Goal: Task Accomplishment & Management: Use online tool/utility

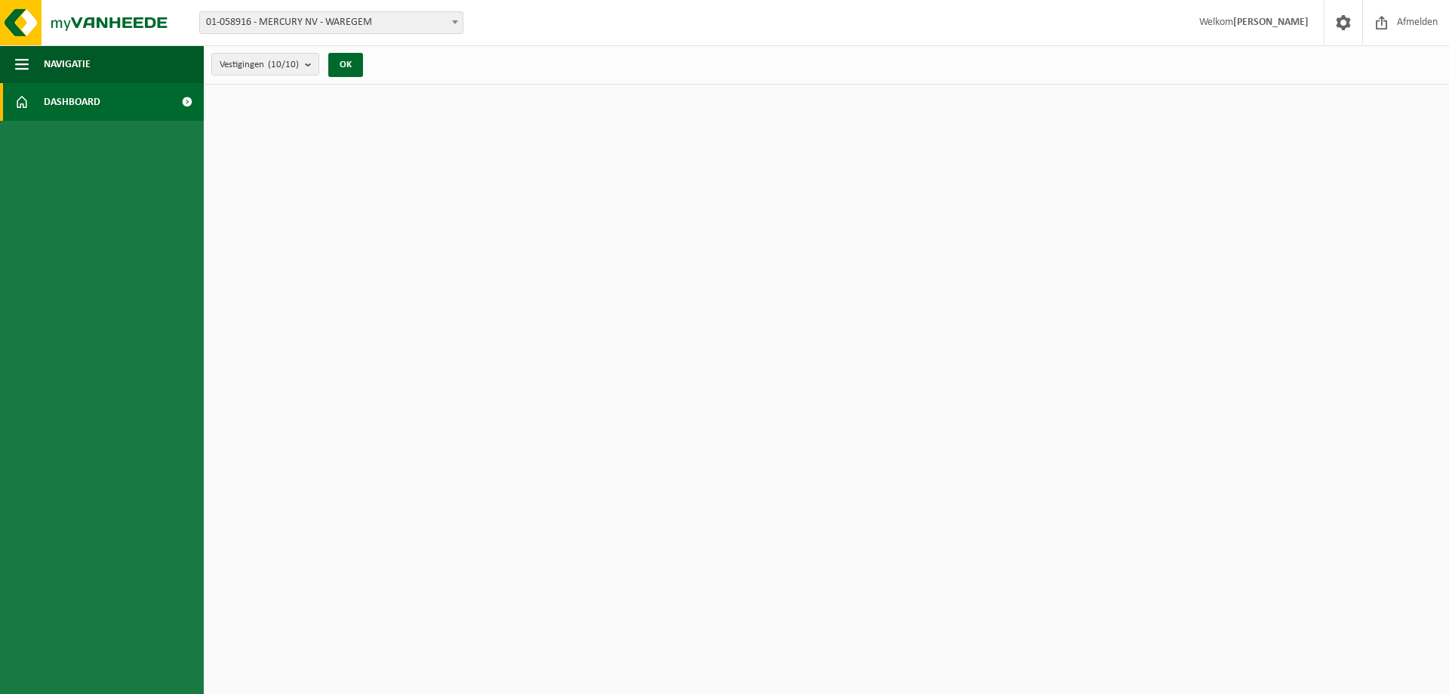
click at [153, 92] on link "Dashboard" at bounding box center [102, 102] width 204 height 38
click at [69, 60] on span "Navigatie" at bounding box center [67, 64] width 47 height 38
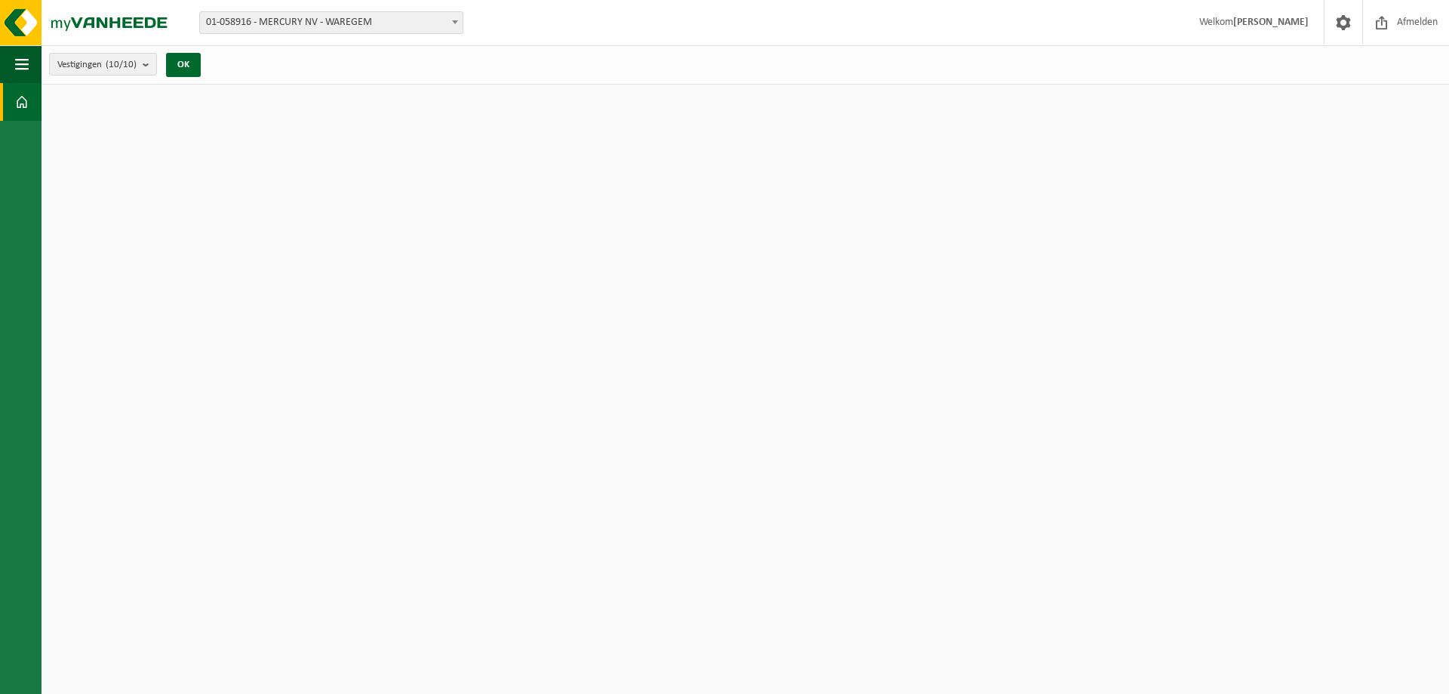
click at [18, 104] on span at bounding box center [22, 102] width 14 height 38
click at [23, 109] on span at bounding box center [22, 102] width 14 height 38
click at [23, 82] on span "button" at bounding box center [22, 64] width 14 height 38
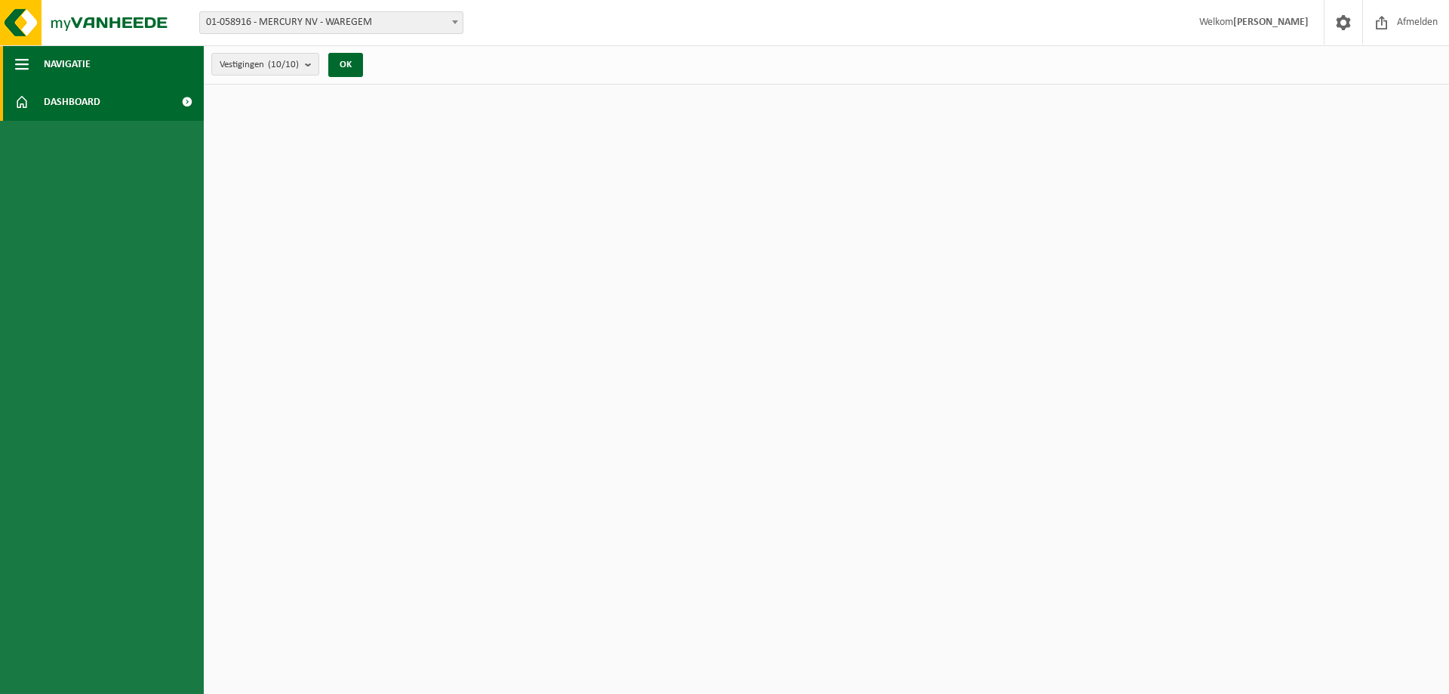
click at [23, 71] on span "button" at bounding box center [22, 64] width 14 height 38
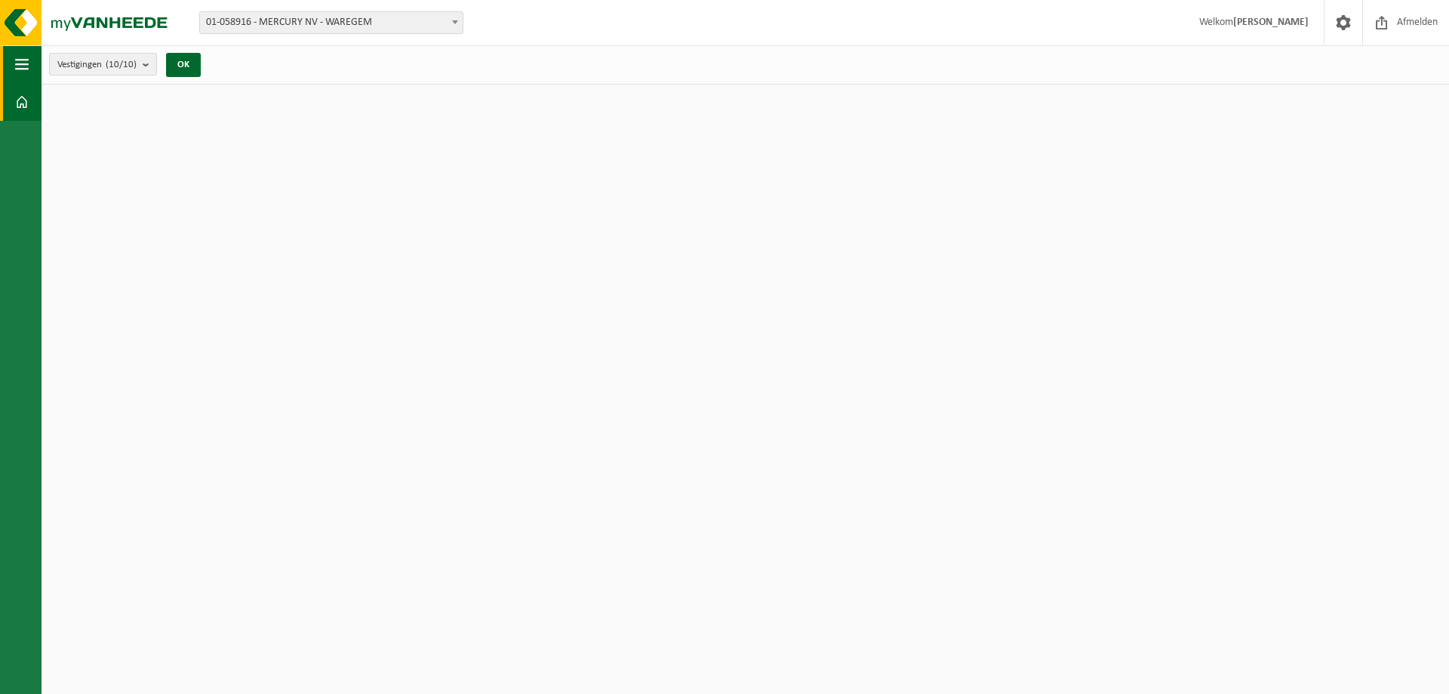
click at [23, 71] on span "button" at bounding box center [22, 64] width 14 height 38
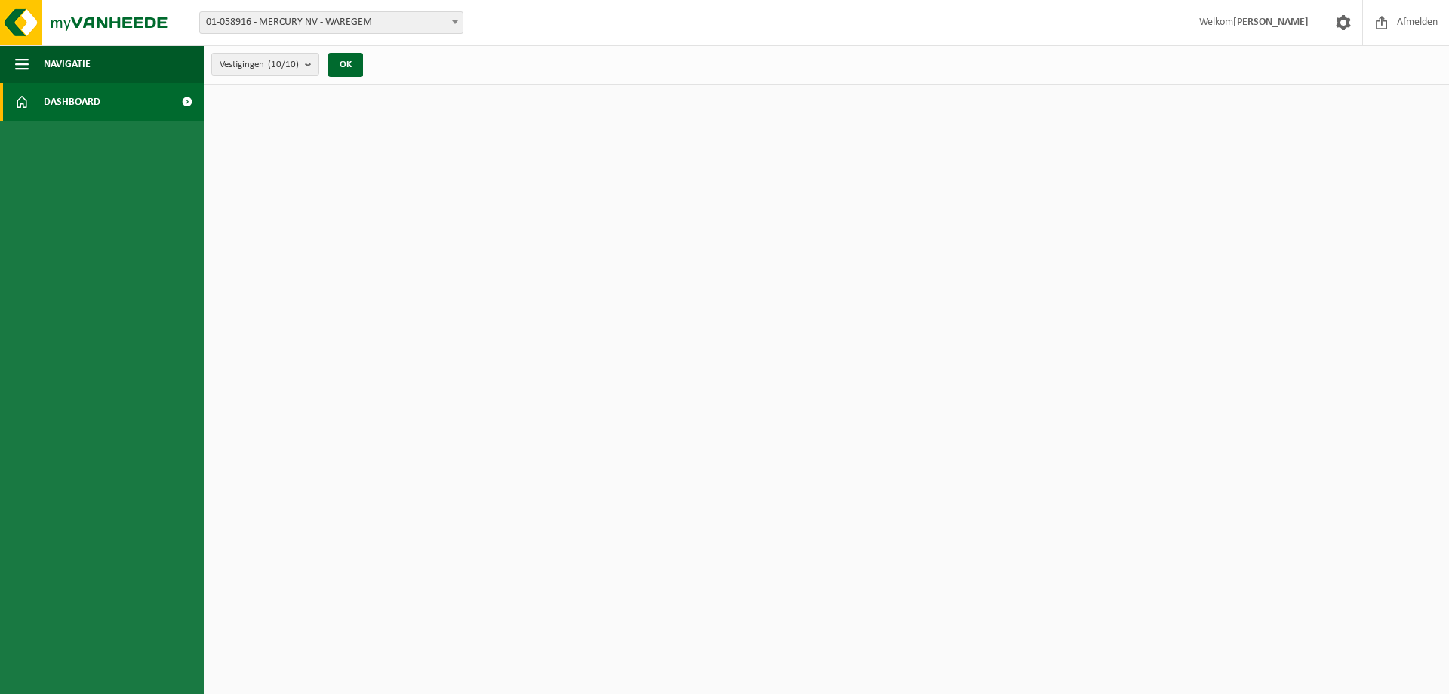
click at [56, 108] on span "Dashboard" at bounding box center [72, 102] width 57 height 38
click at [353, 65] on button "OK" at bounding box center [345, 65] width 35 height 24
click at [99, 109] on span "Dashboard" at bounding box center [72, 102] width 57 height 38
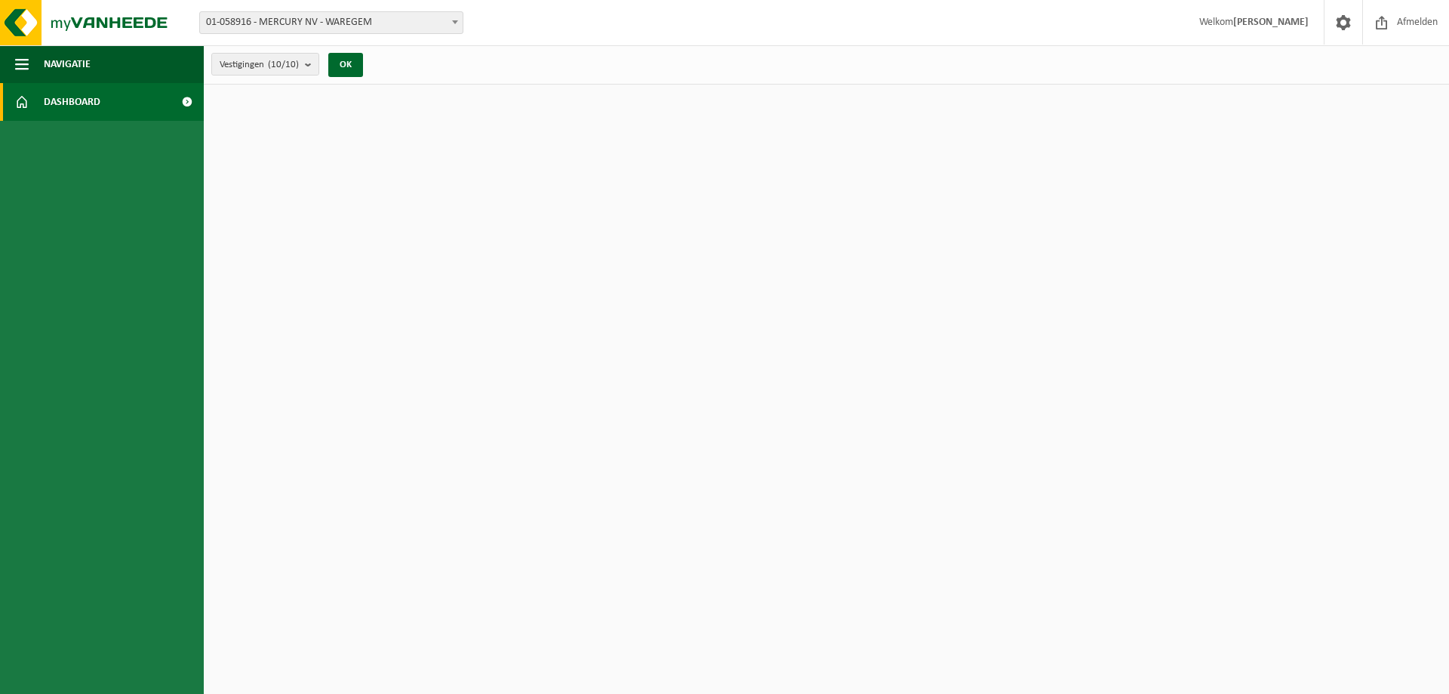
click at [99, 109] on span "Dashboard" at bounding box center [72, 102] width 57 height 38
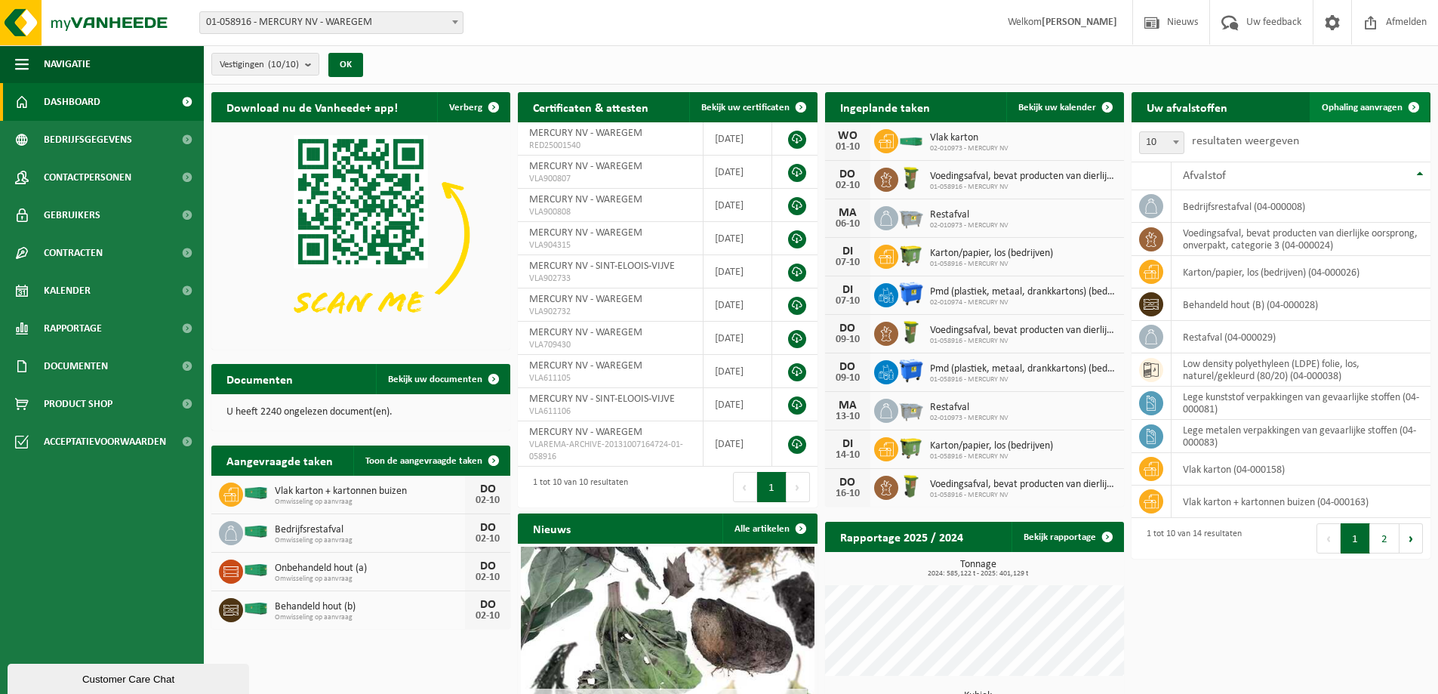
click at [1387, 109] on span "Ophaling aanvragen" at bounding box center [1361, 108] width 81 height 10
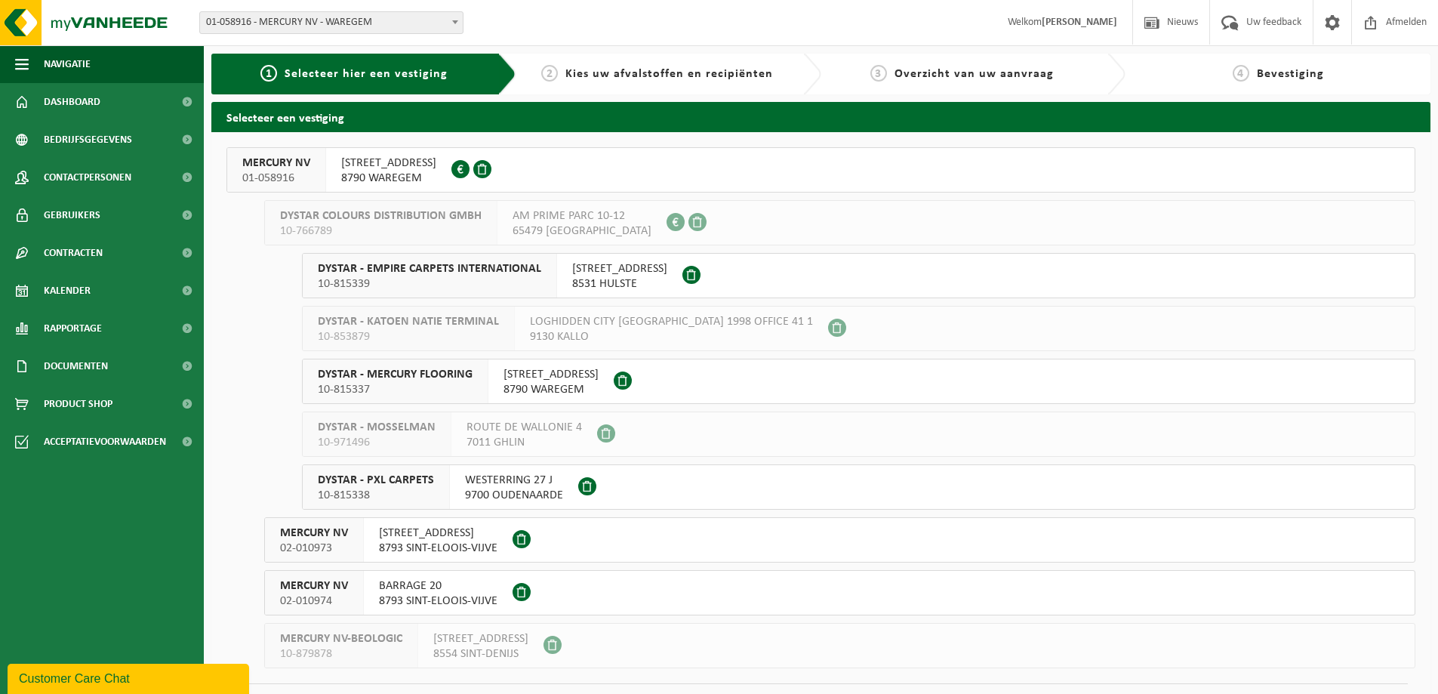
click at [381, 177] on span "8790 WAREGEM" at bounding box center [388, 178] width 95 height 15
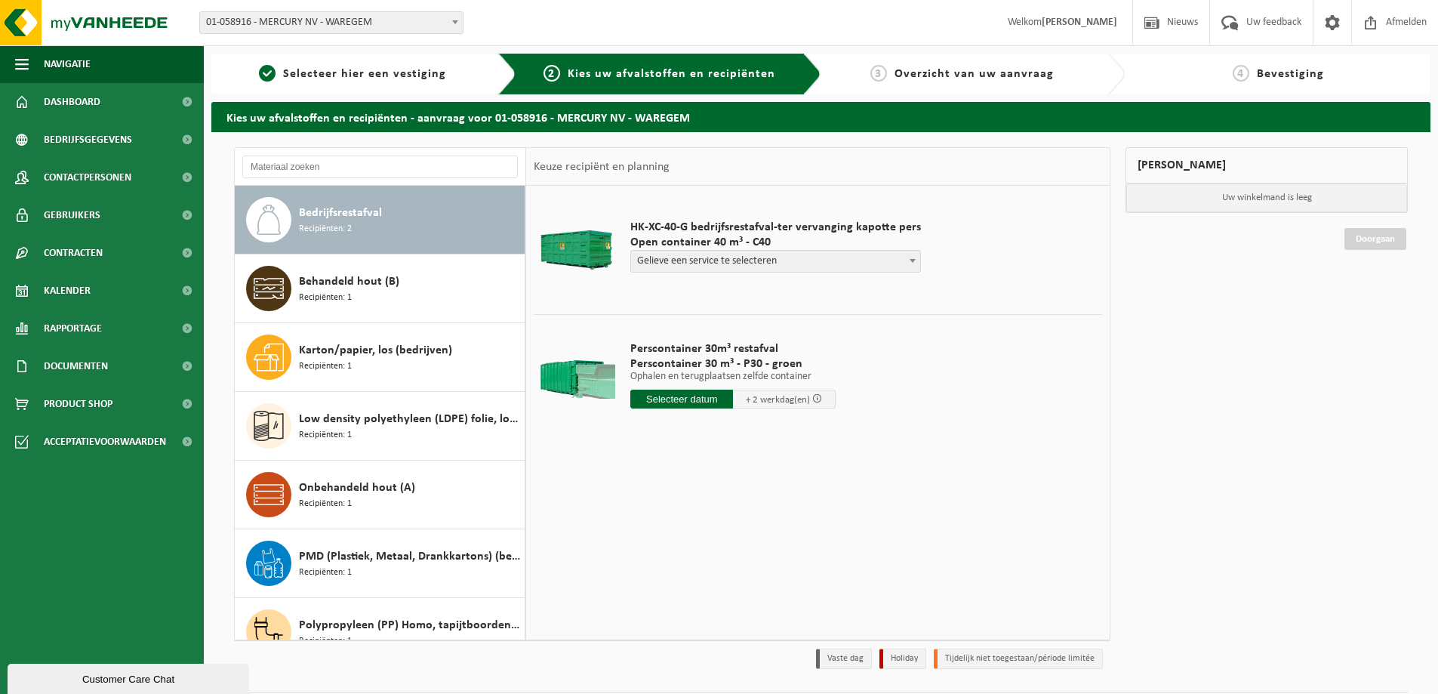
click at [363, 226] on div "Bedrijfsrestafval Recipiënten: 2" at bounding box center [410, 219] width 222 height 45
click at [683, 263] on span "Gelieve een service te selecteren" at bounding box center [775, 261] width 289 height 21
select select "P2PL-VEL-055328_HK-XC-40-GN-00_04-000008_46"
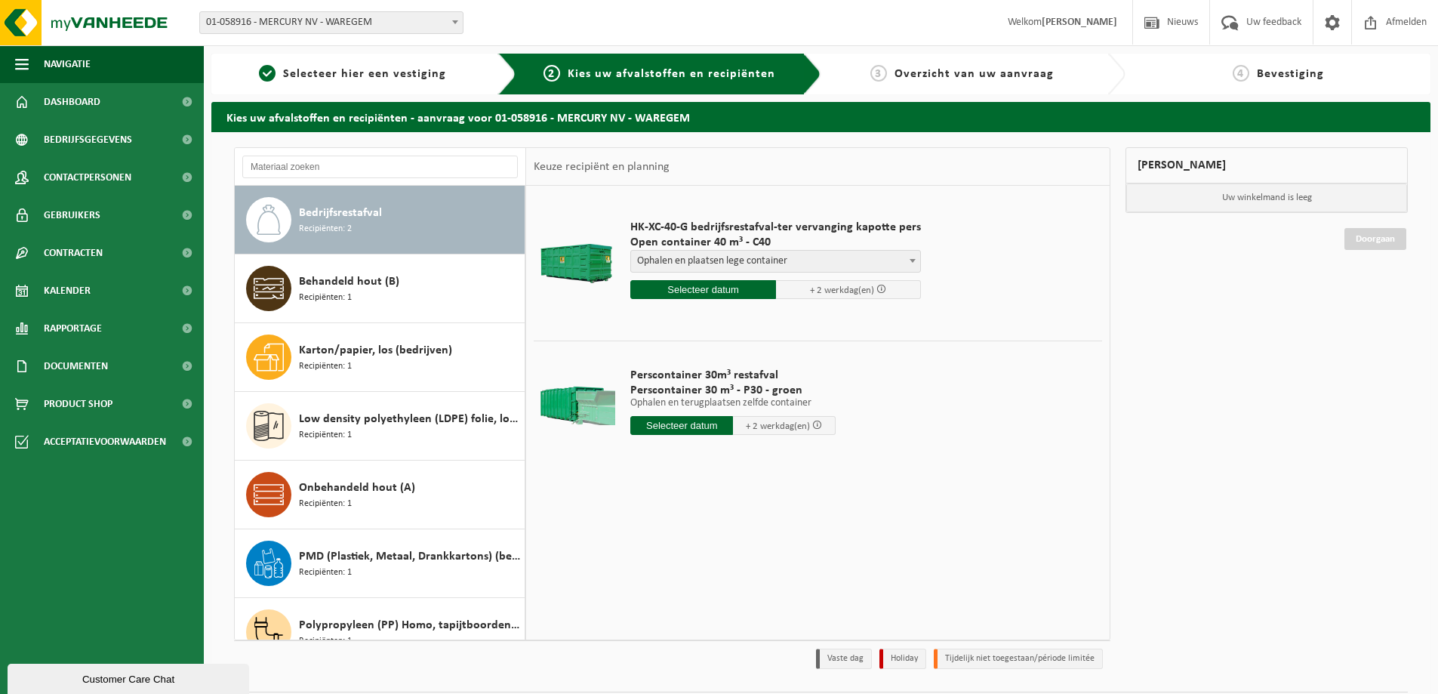
click at [691, 295] on input "text" at bounding box center [703, 289] width 146 height 19
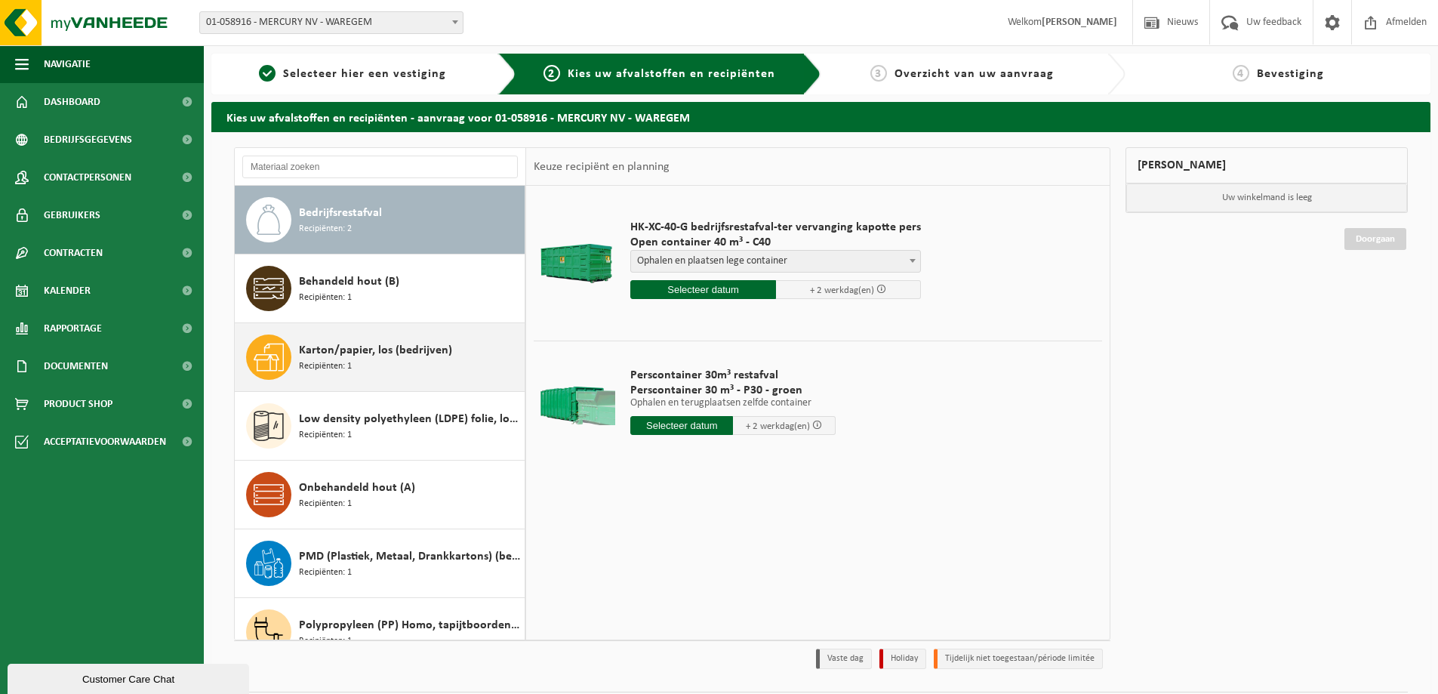
click at [356, 372] on div "Karton/papier, los (bedrijven) Recipiënten: 1" at bounding box center [410, 356] width 222 height 45
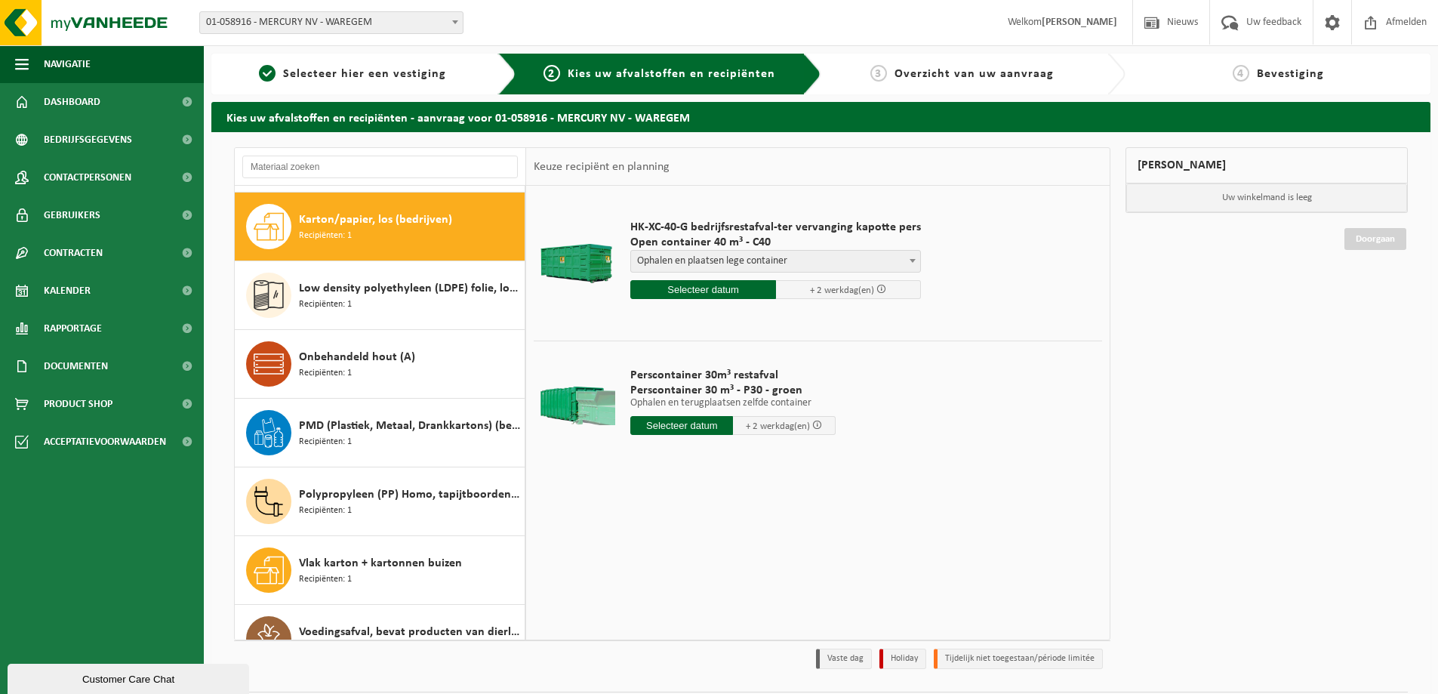
scroll to position [137, 0]
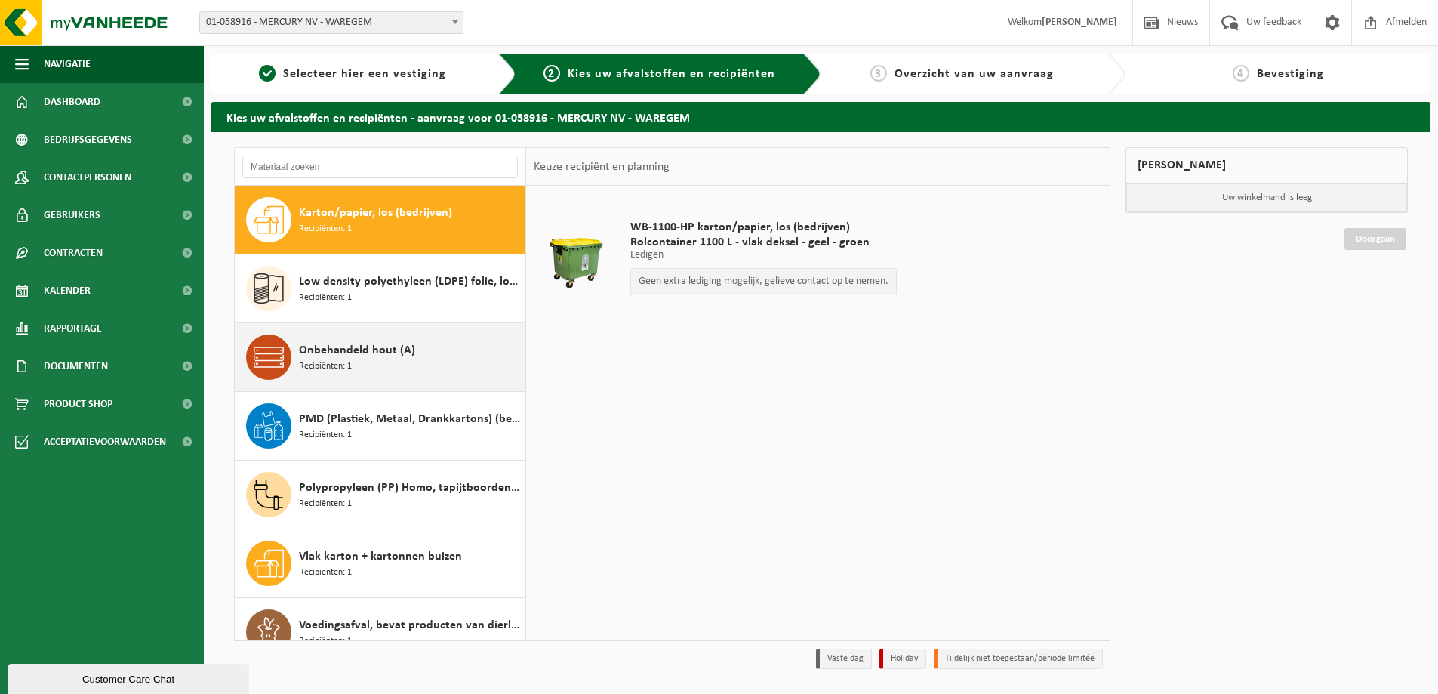
click at [332, 370] on span "Recipiënten: 1" at bounding box center [325, 366] width 53 height 14
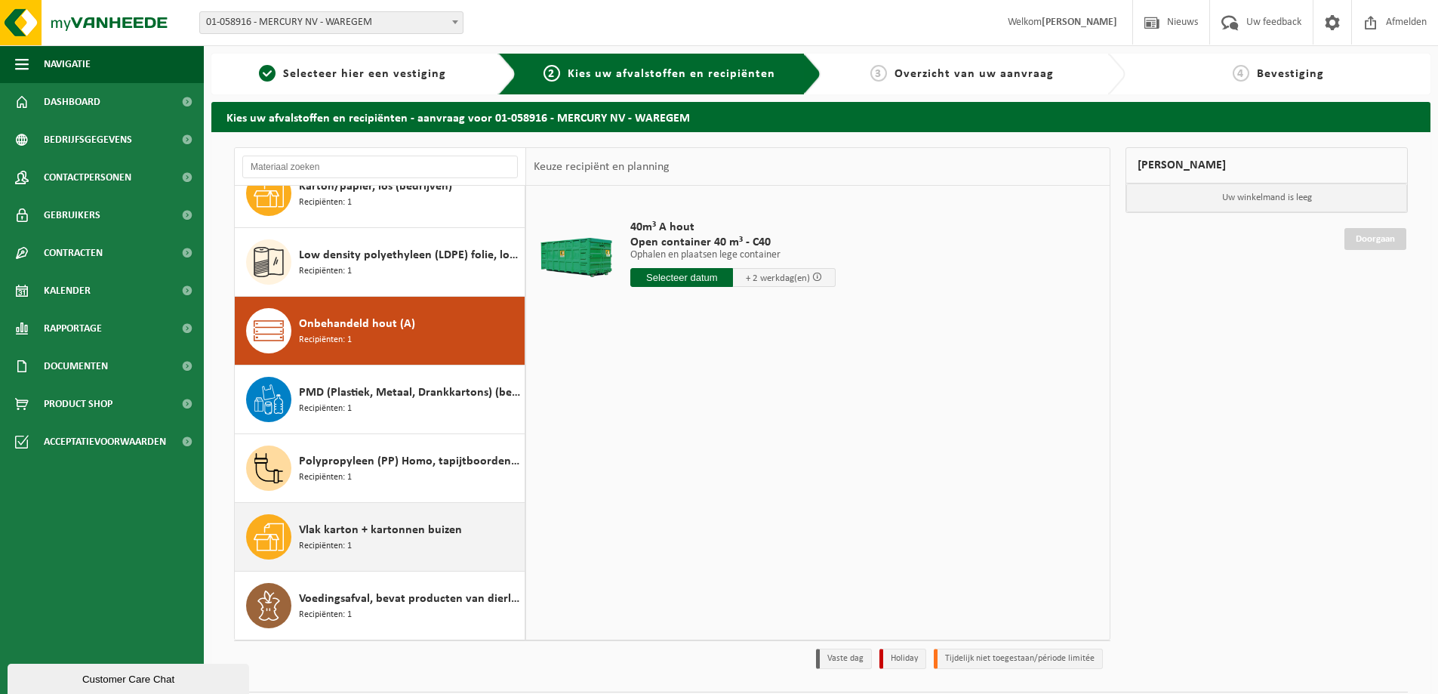
click at [335, 549] on span "Recipiënten: 1" at bounding box center [325, 546] width 53 height 14
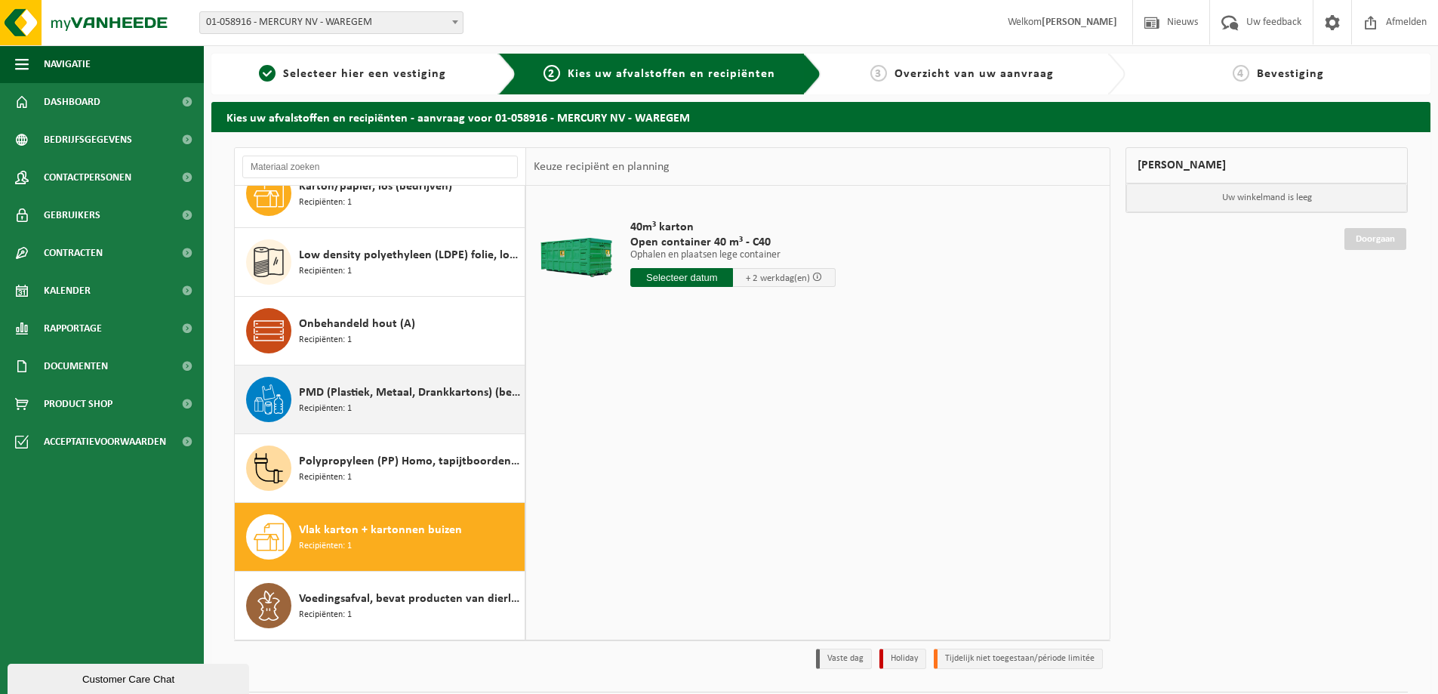
scroll to position [88, 0]
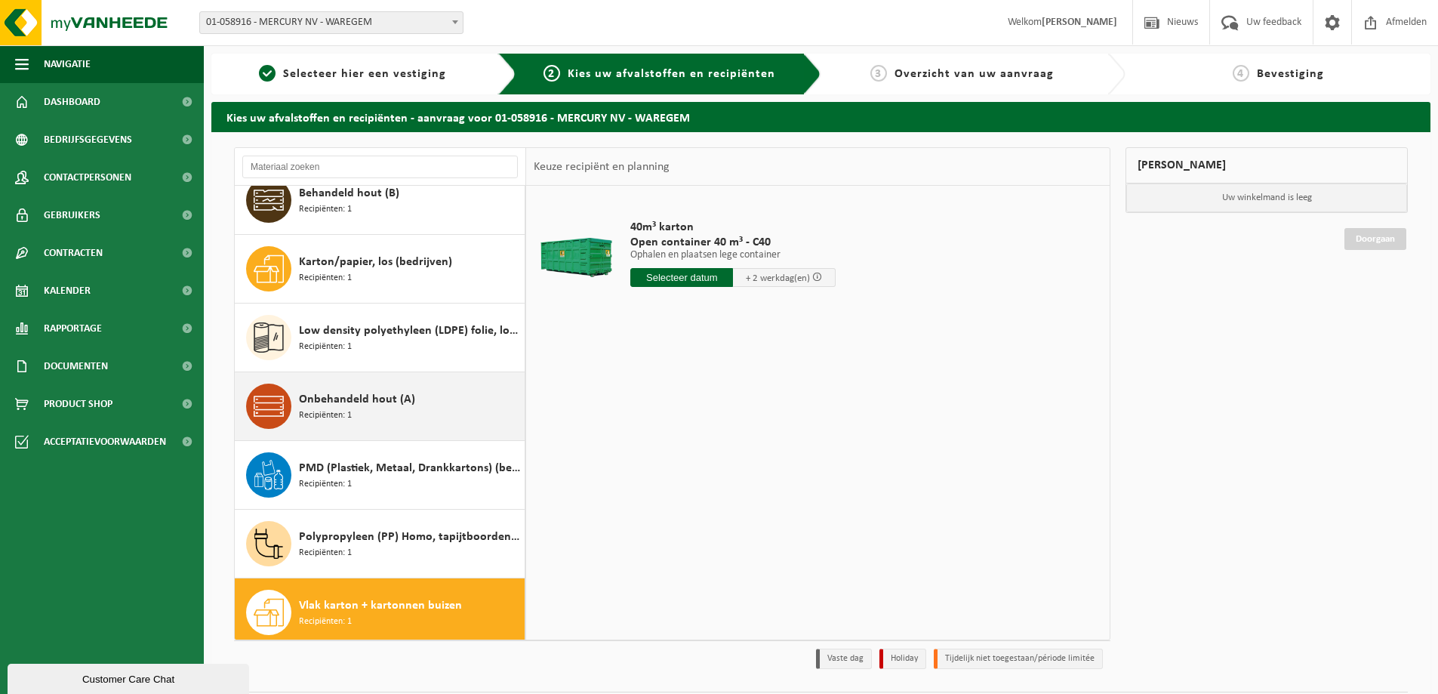
click at [351, 407] on span "Onbehandeld hout (A)" at bounding box center [357, 399] width 116 height 18
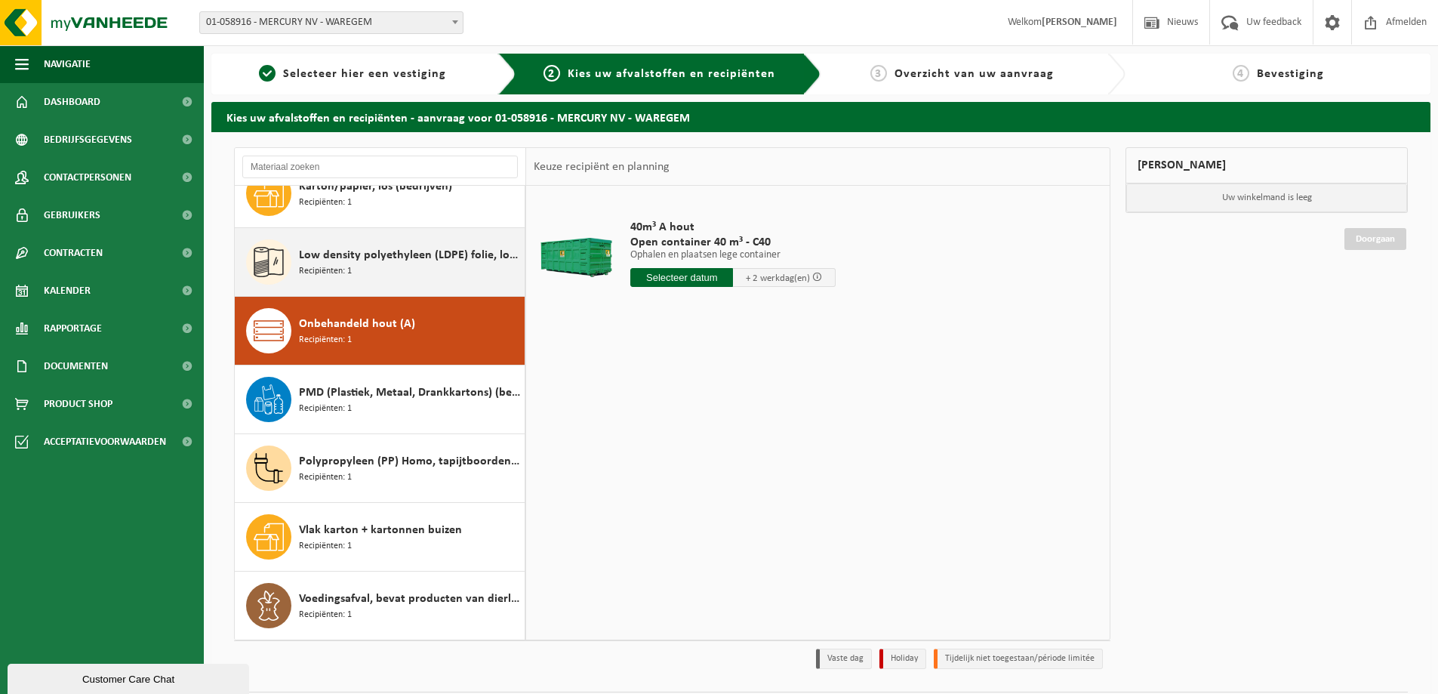
scroll to position [0, 0]
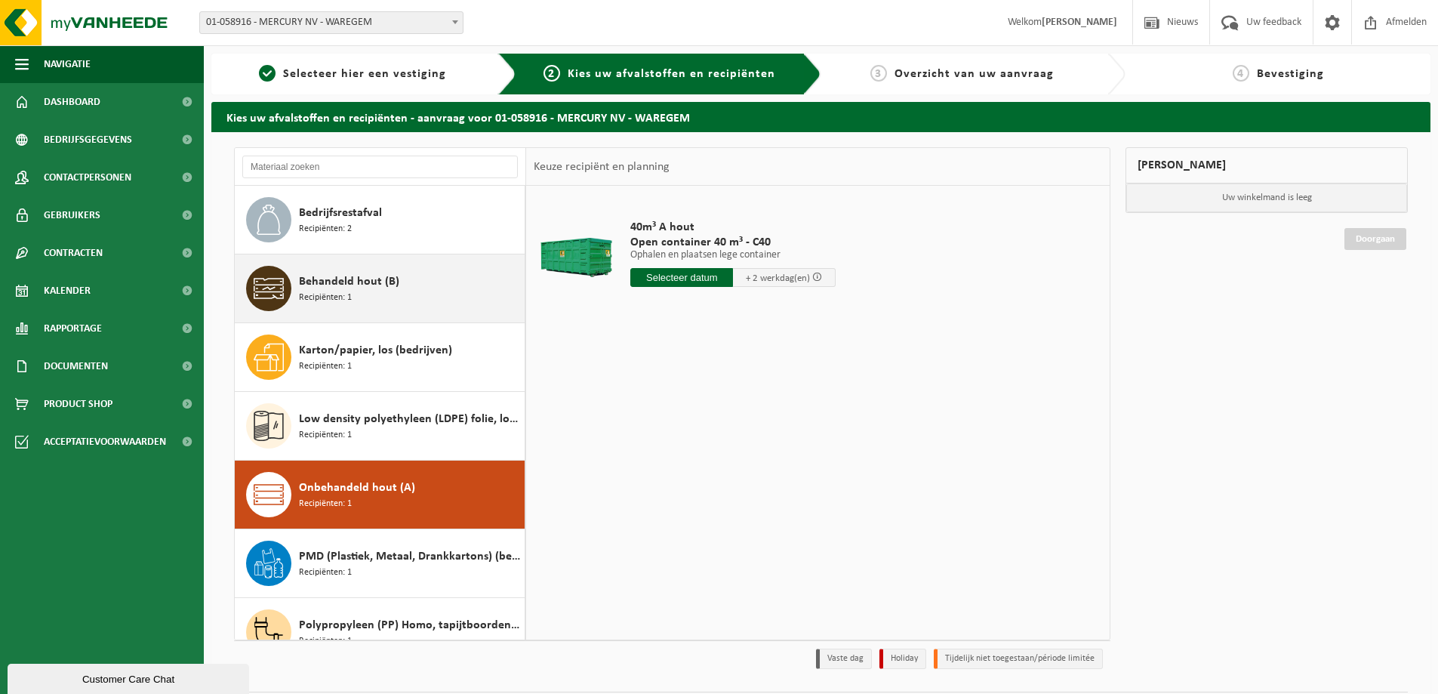
click at [363, 294] on div "Behandeld hout (B) Recipiënten: 1" at bounding box center [410, 288] width 222 height 45
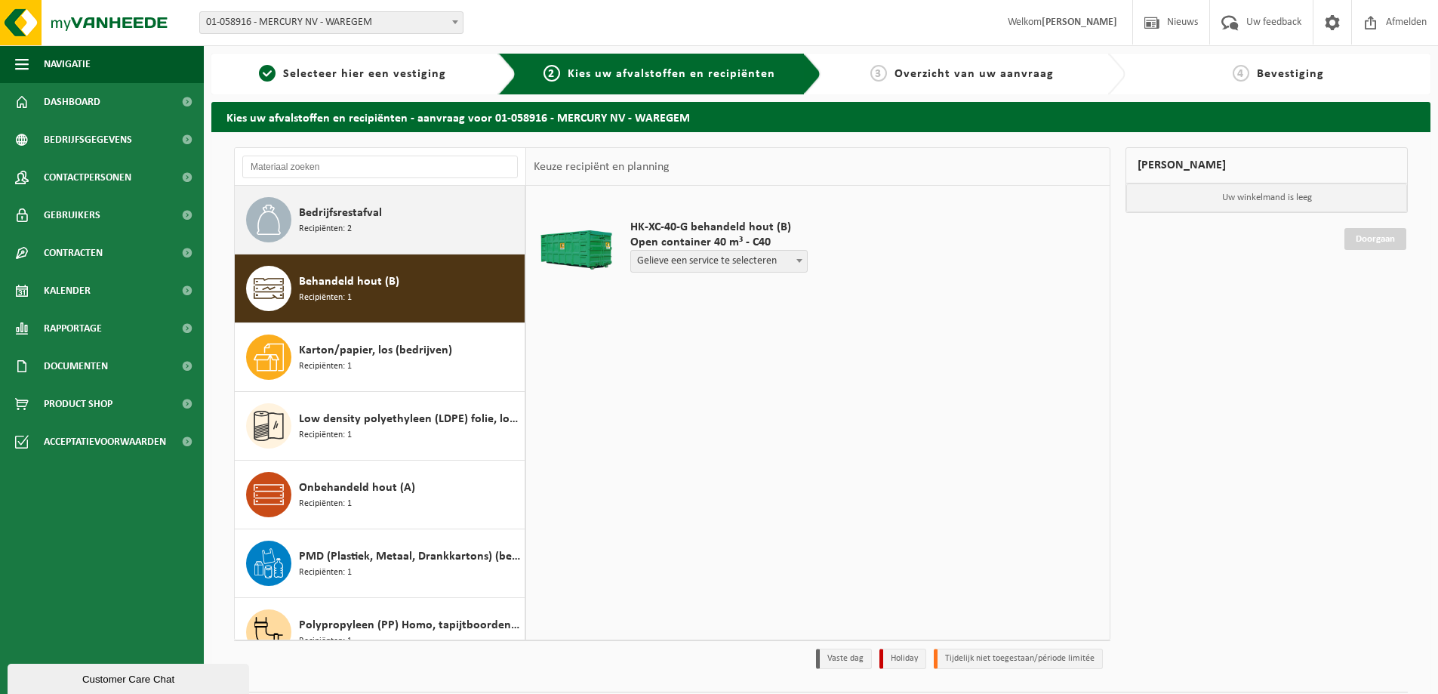
click at [326, 226] on span "Recipiënten: 2" at bounding box center [325, 229] width 53 height 14
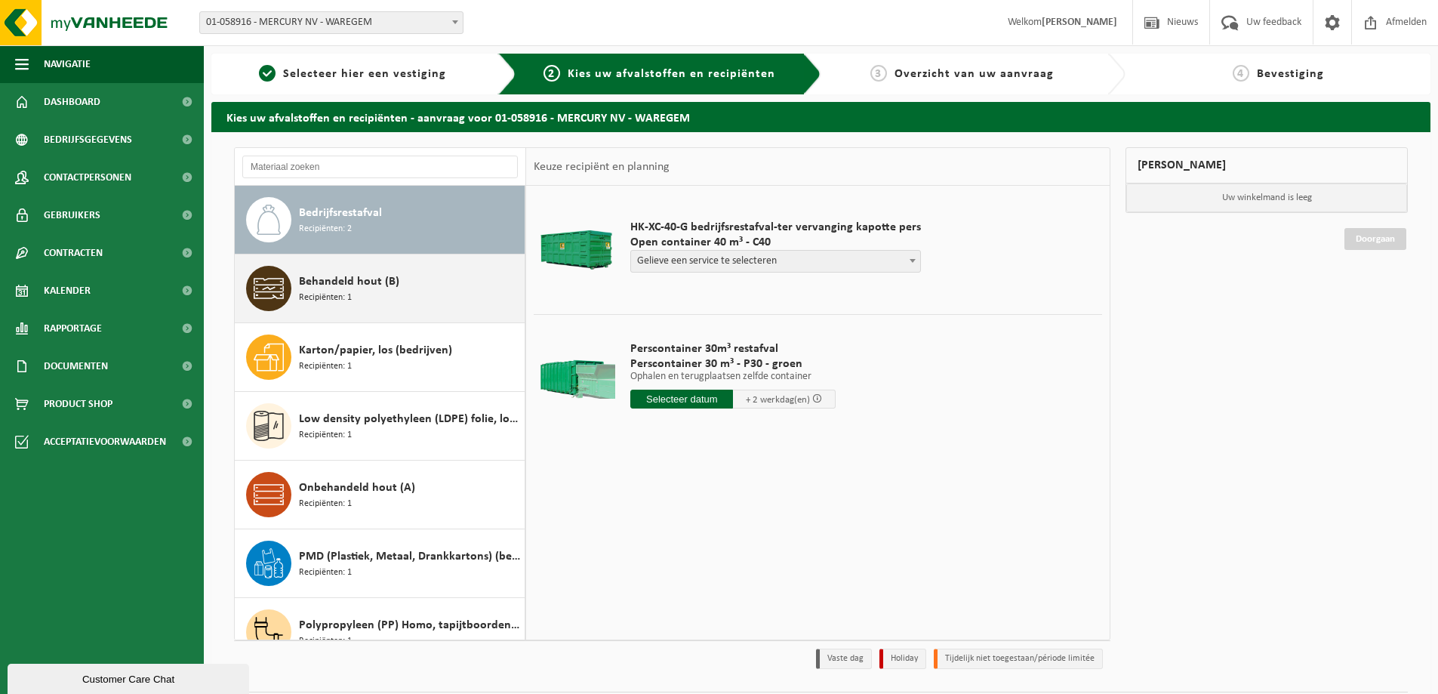
click at [389, 287] on span "Behandeld hout (B)" at bounding box center [349, 281] width 100 height 18
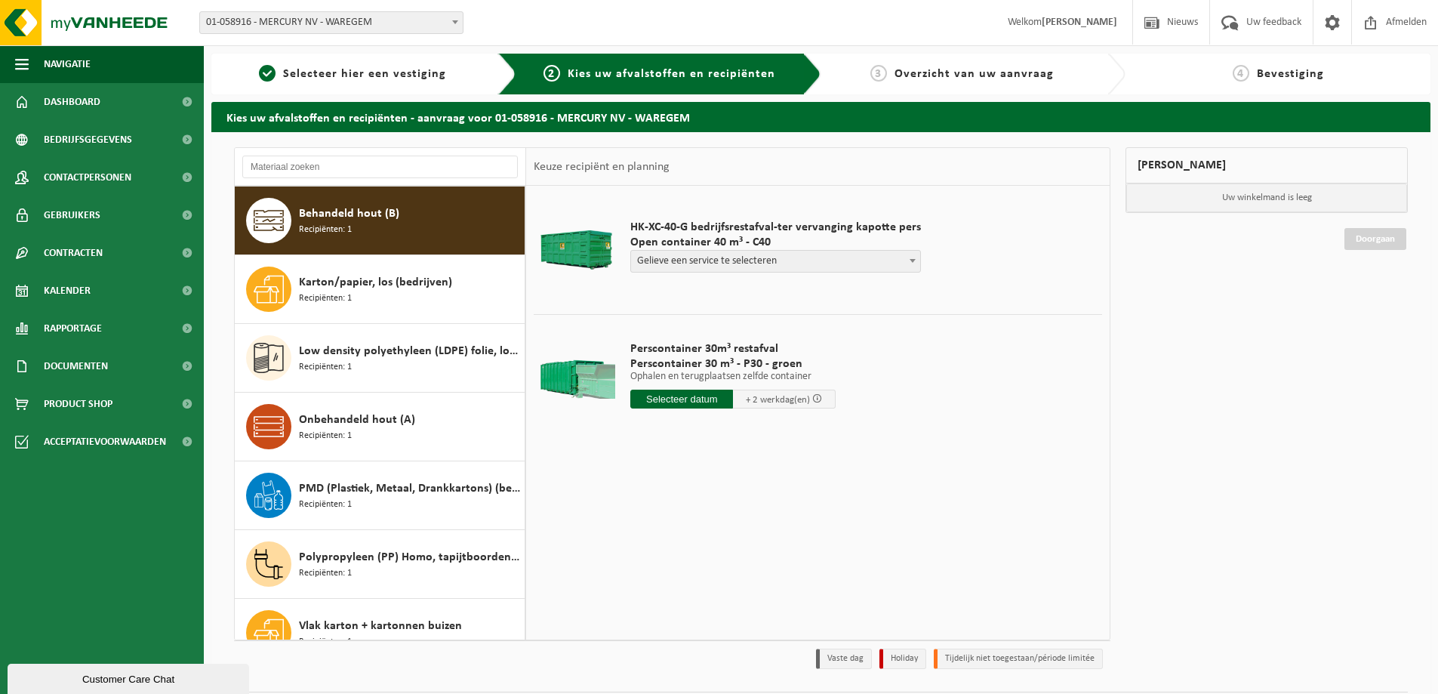
scroll to position [69, 0]
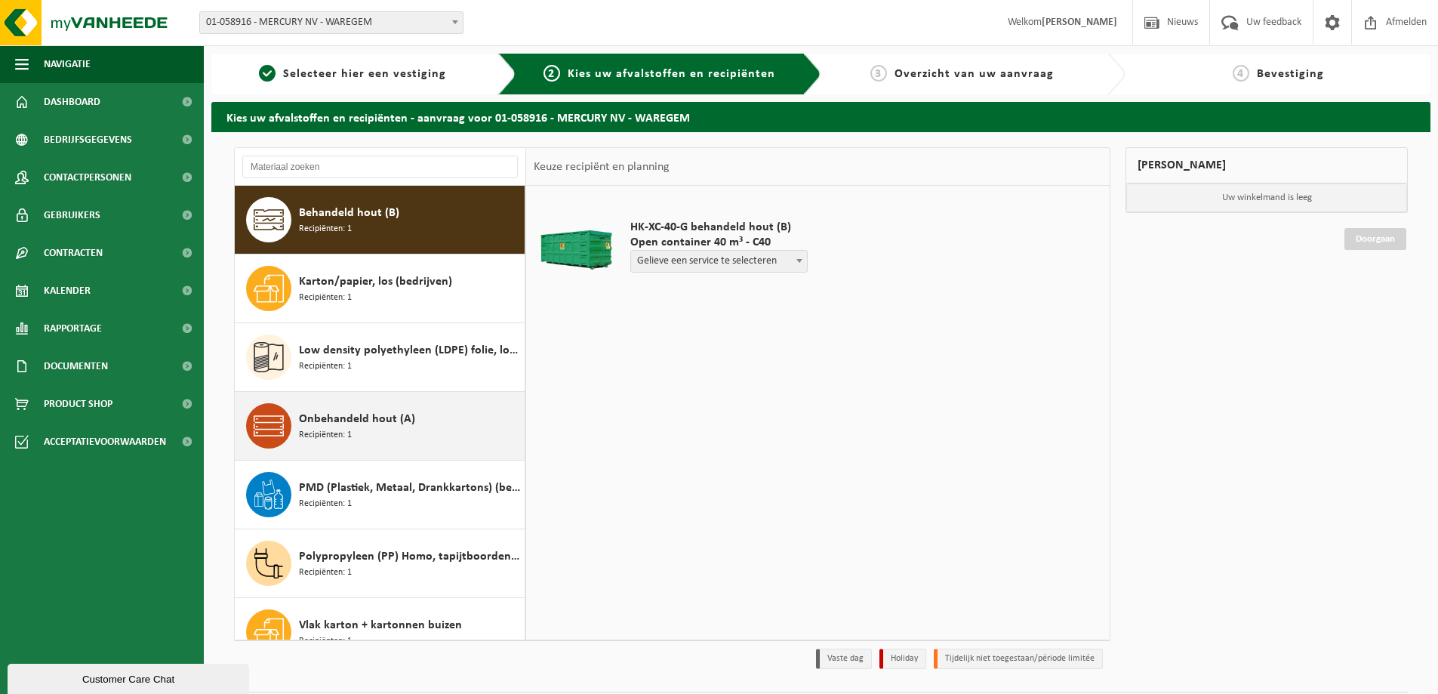
click at [337, 428] on span "Recipiënten: 1" at bounding box center [325, 435] width 53 height 14
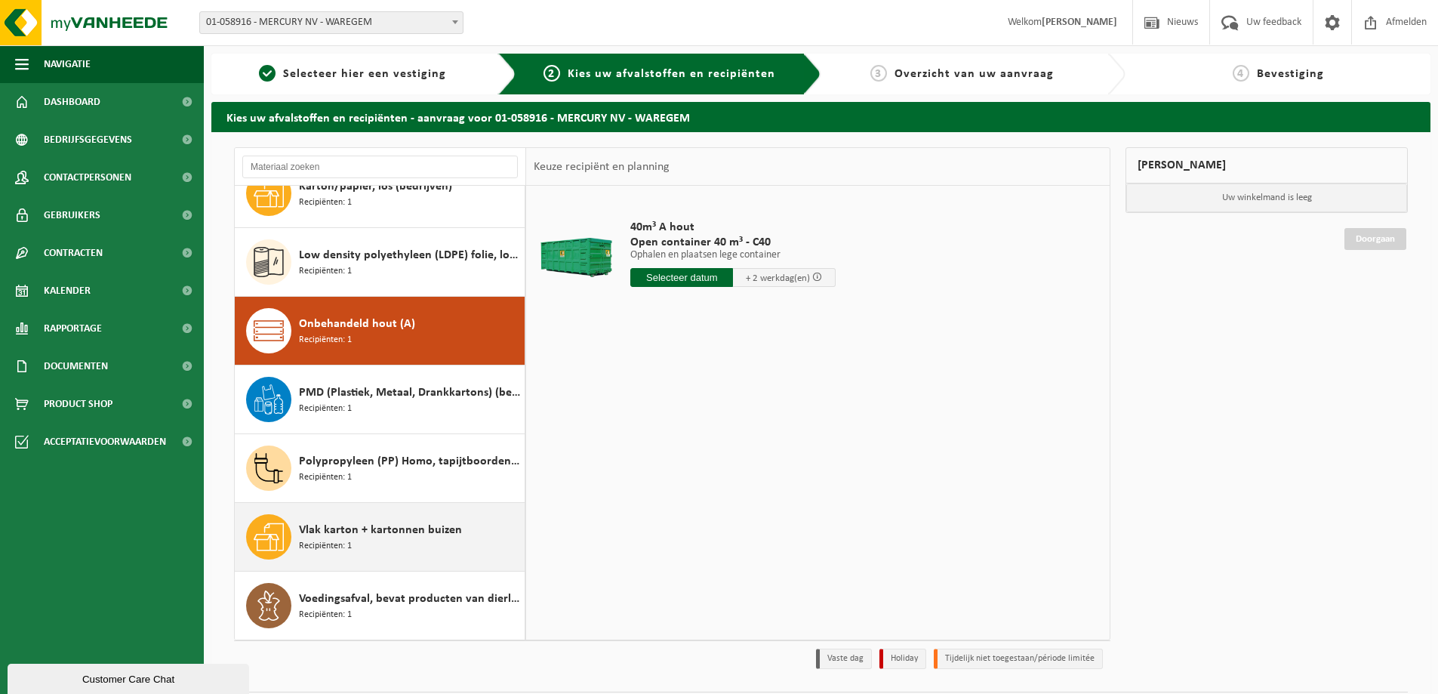
scroll to position [44, 0]
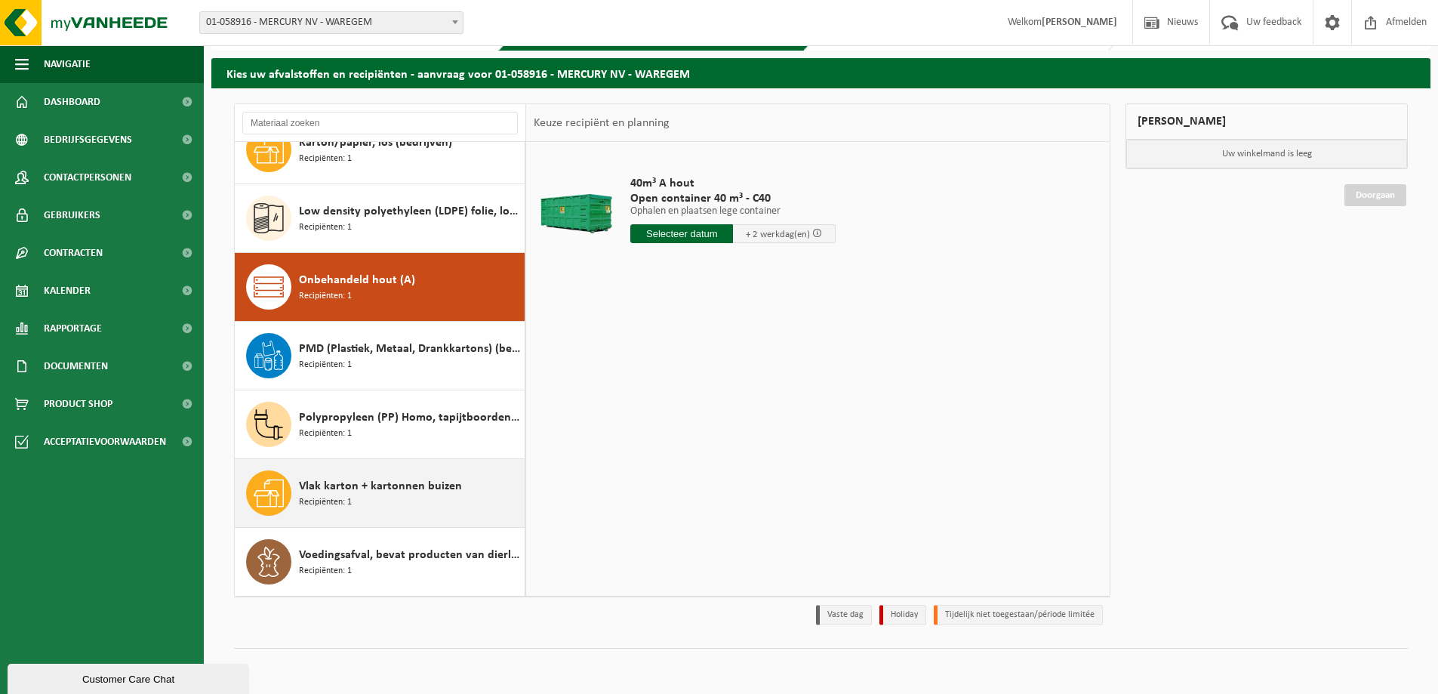
click at [346, 500] on span "Recipiënten: 1" at bounding box center [325, 502] width 53 height 14
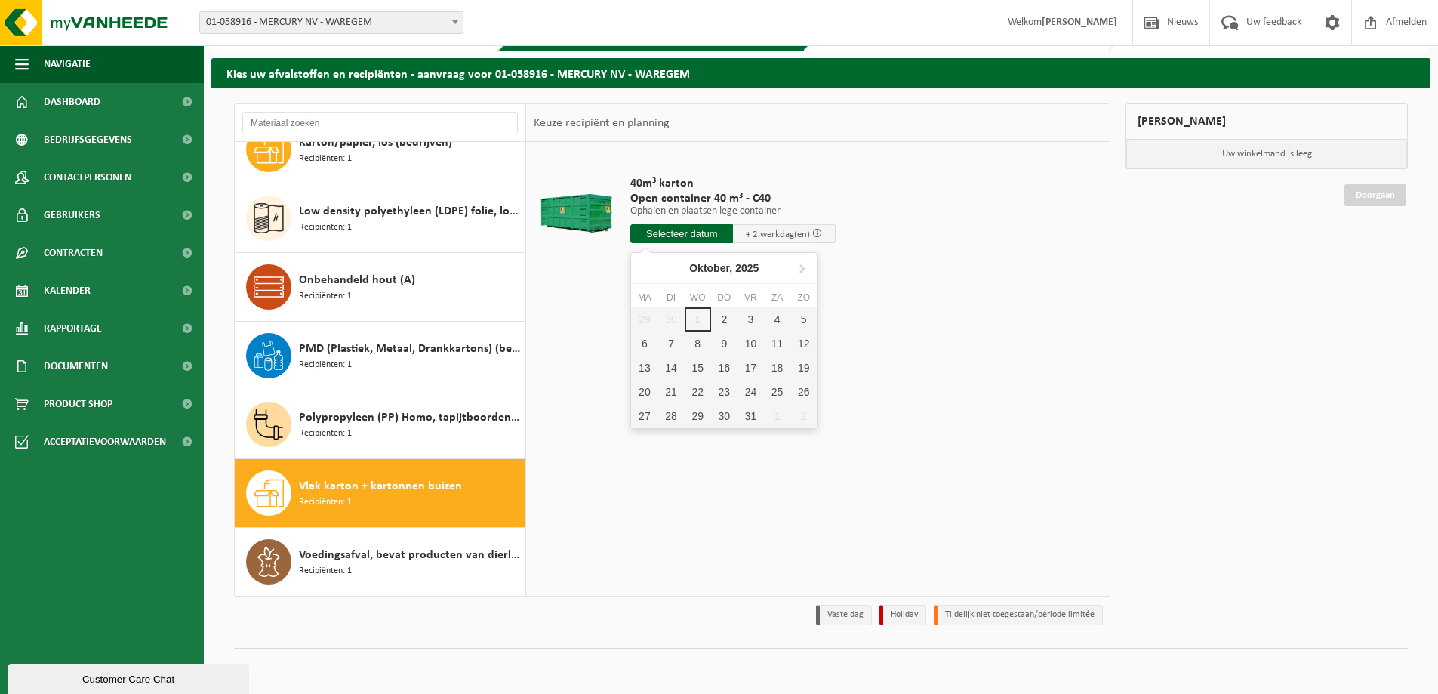
click at [694, 231] on input "text" at bounding box center [681, 233] width 103 height 19
click at [665, 229] on input "text" at bounding box center [681, 233] width 103 height 19
click at [726, 322] on div "2" at bounding box center [724, 319] width 26 height 24
type input "Van 2025-10-02"
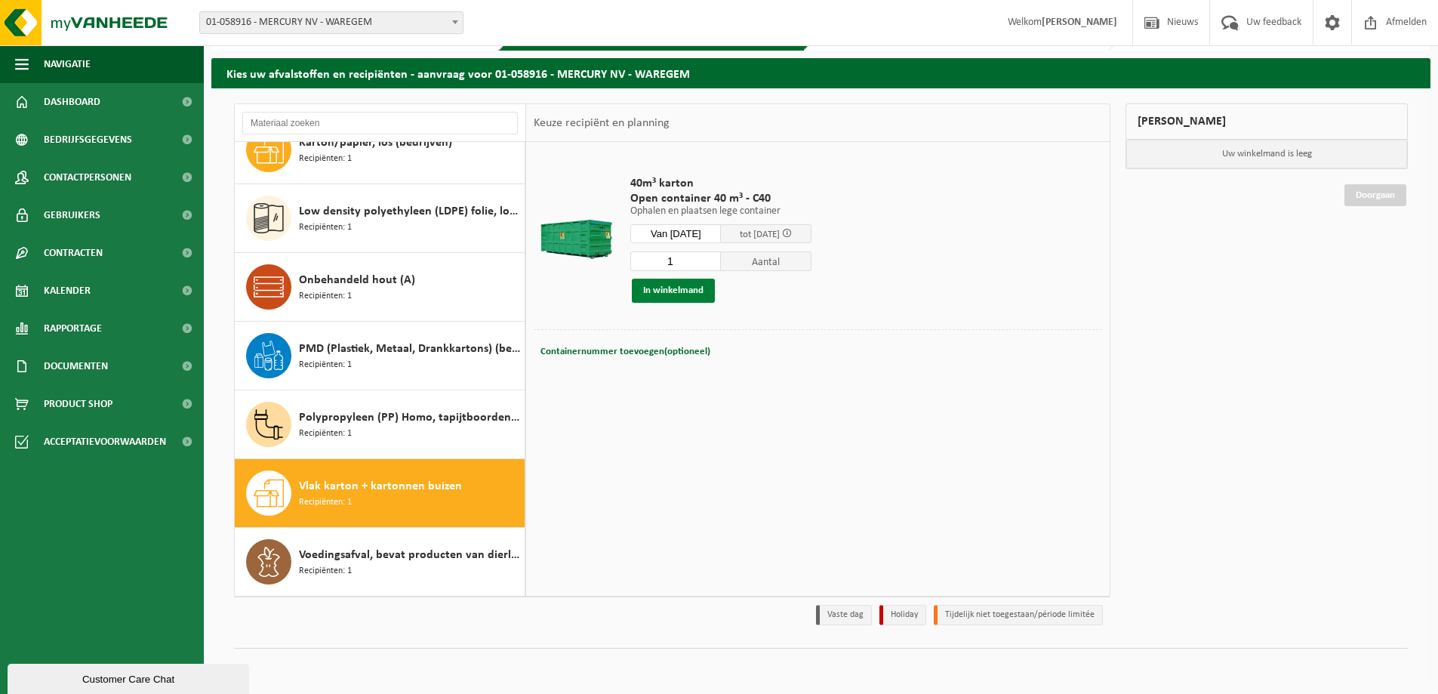
click at [688, 295] on button "In winkelmand" at bounding box center [673, 290] width 83 height 24
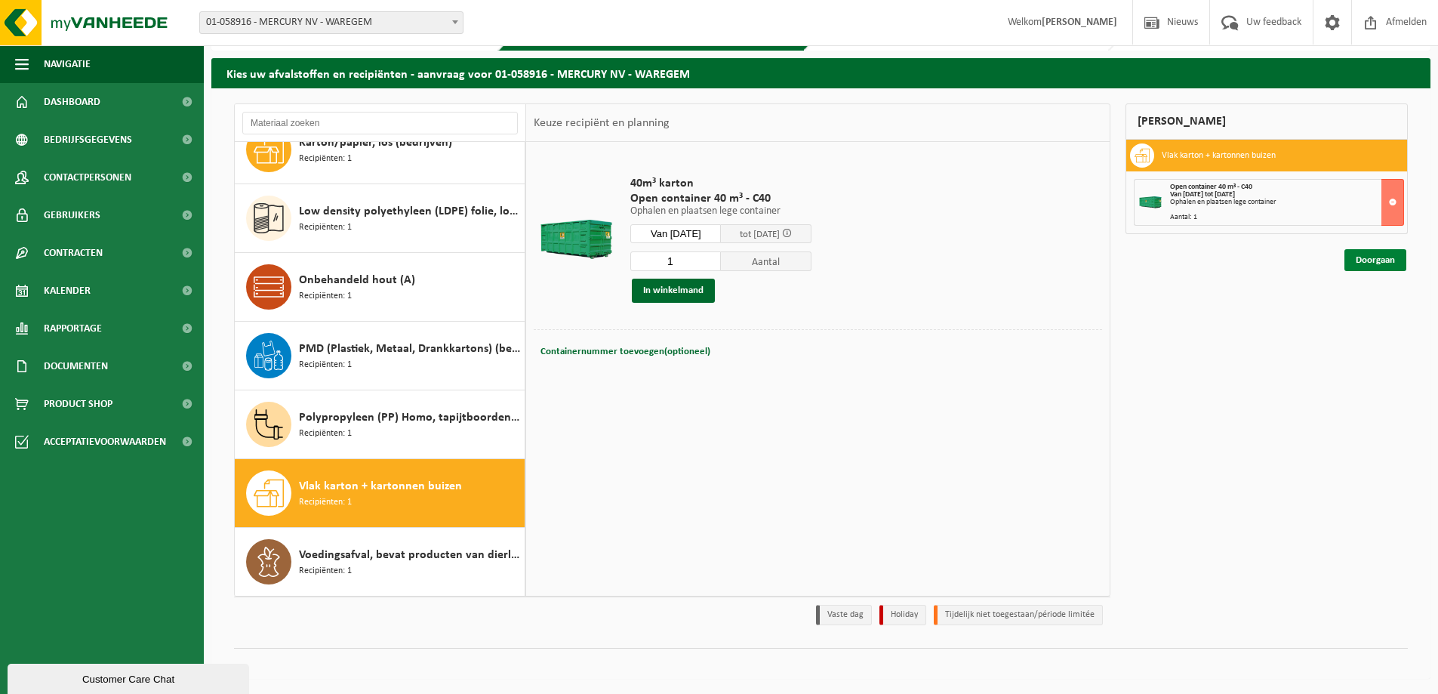
click at [1385, 254] on link "Doorgaan" at bounding box center [1375, 260] width 62 height 22
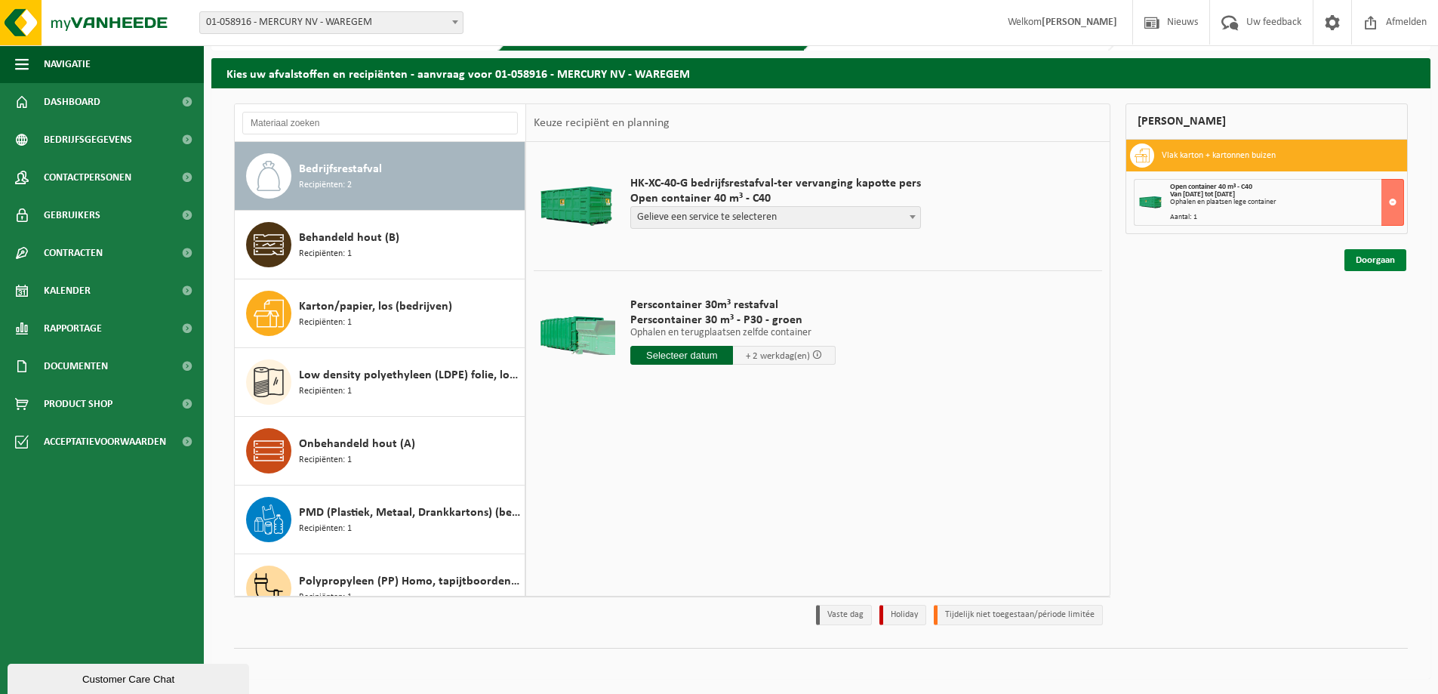
click at [1386, 263] on link "Doorgaan" at bounding box center [1375, 260] width 62 height 22
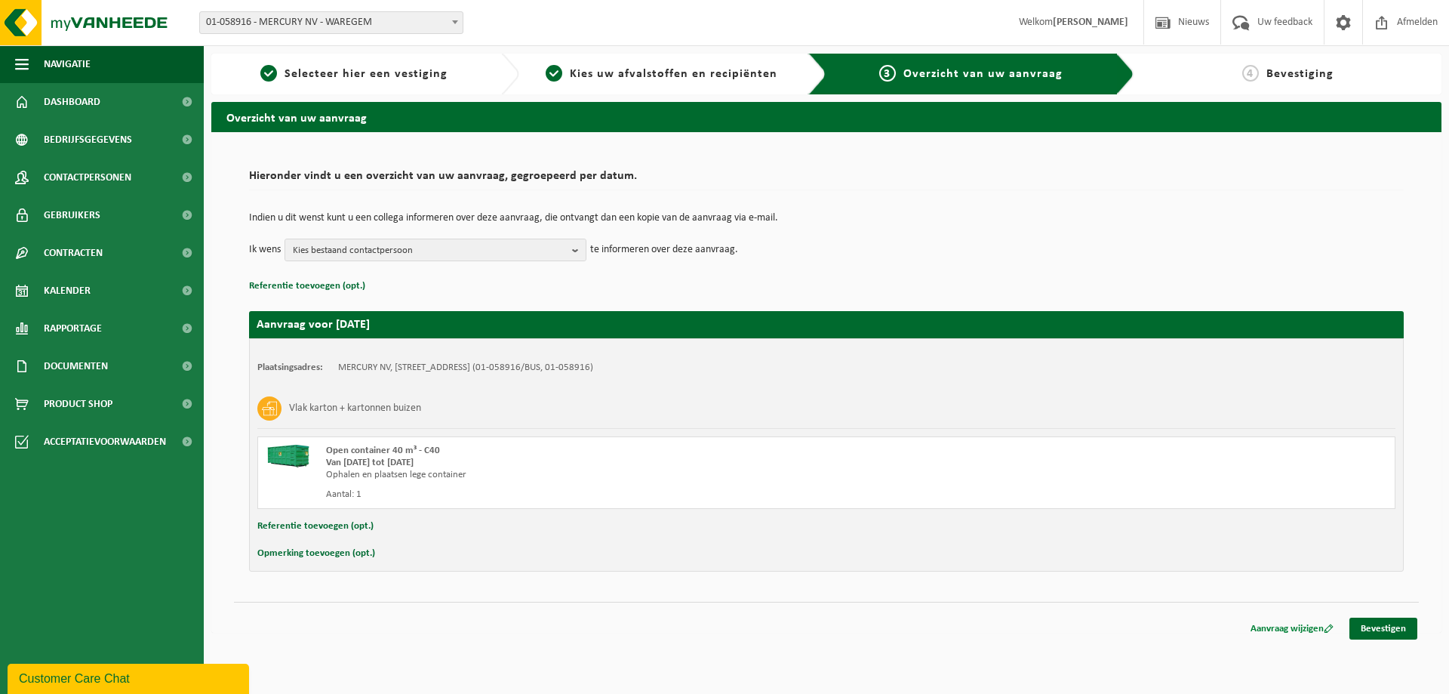
click at [1296, 626] on link "Aanvraag wijzigen" at bounding box center [1292, 628] width 106 height 22
click at [1283, 629] on link "Aanvraag wijzigen" at bounding box center [1292, 628] width 106 height 22
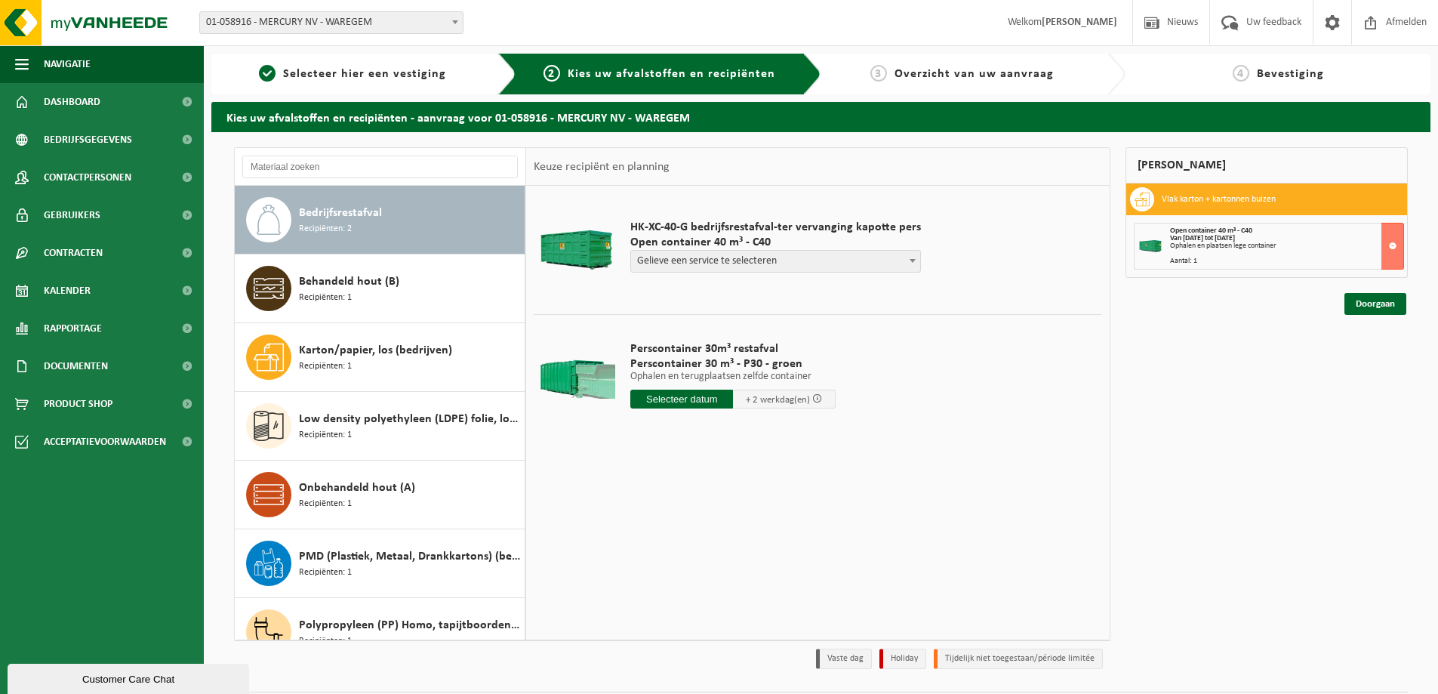
click at [1161, 214] on div "Vlak karton + kartonnen buizen" at bounding box center [1266, 199] width 281 height 32
click at [1193, 266] on div "Open container 40 m³ - C40 Van [DATE] tot [DATE] Ophalen en plaatsen lege conta…" at bounding box center [1268, 246] width 269 height 47
click at [737, 259] on span "Gelieve een service te selecteren" at bounding box center [775, 261] width 289 height 21
click at [1400, 251] on button at bounding box center [1392, 246] width 23 height 47
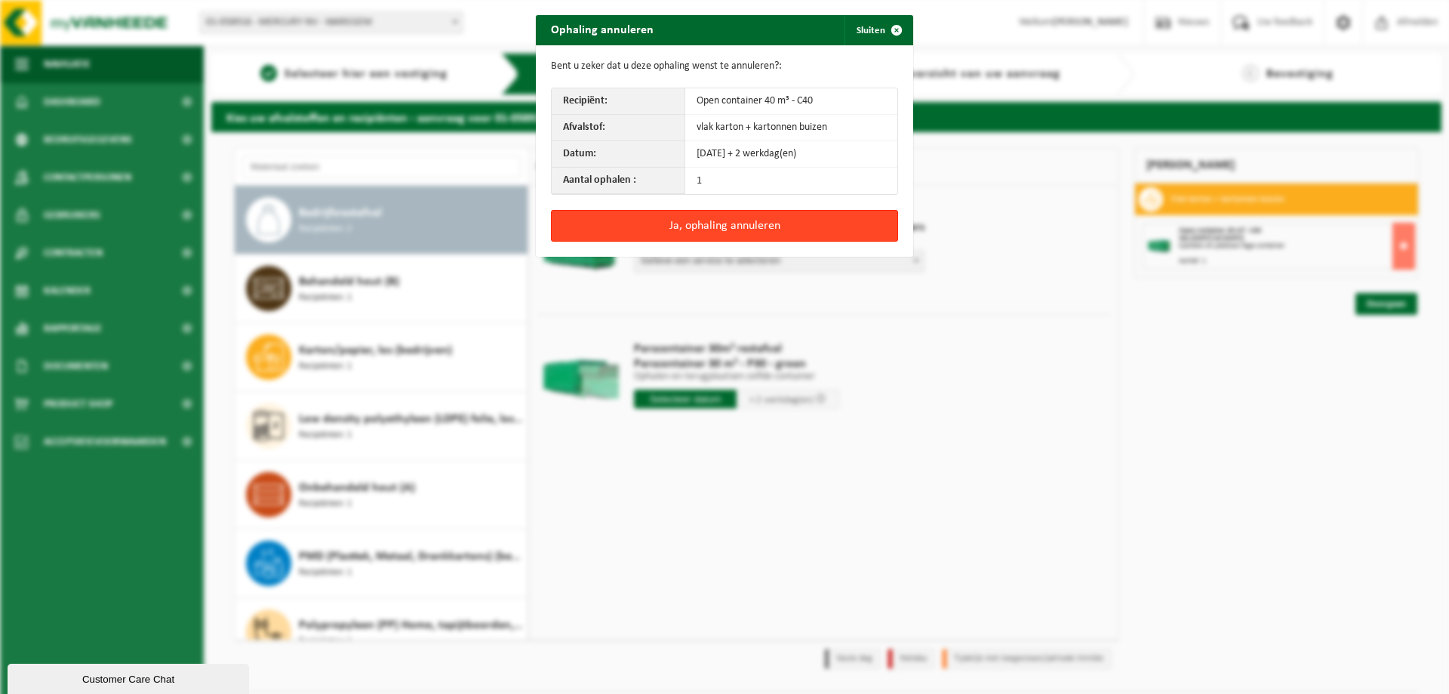
click at [740, 224] on button "Ja, ophaling annuleren" at bounding box center [724, 226] width 347 height 32
